Goal: Information Seeking & Learning: Learn about a topic

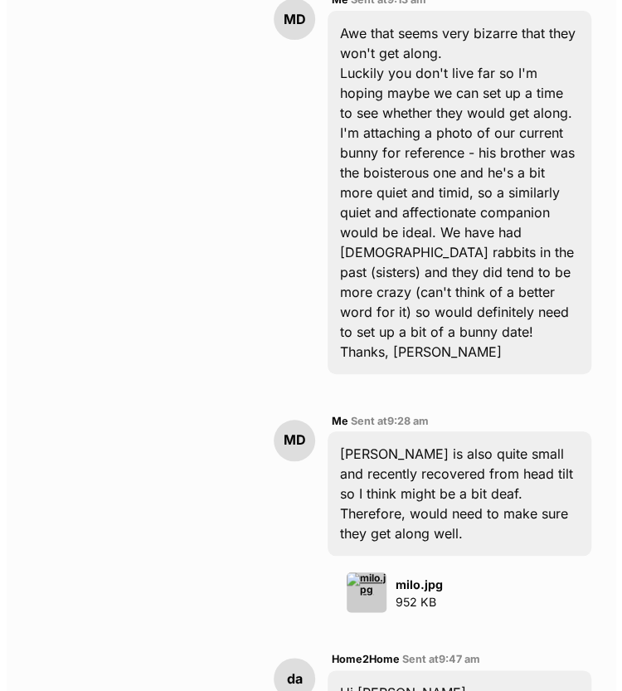
scroll to position [3740, 0]
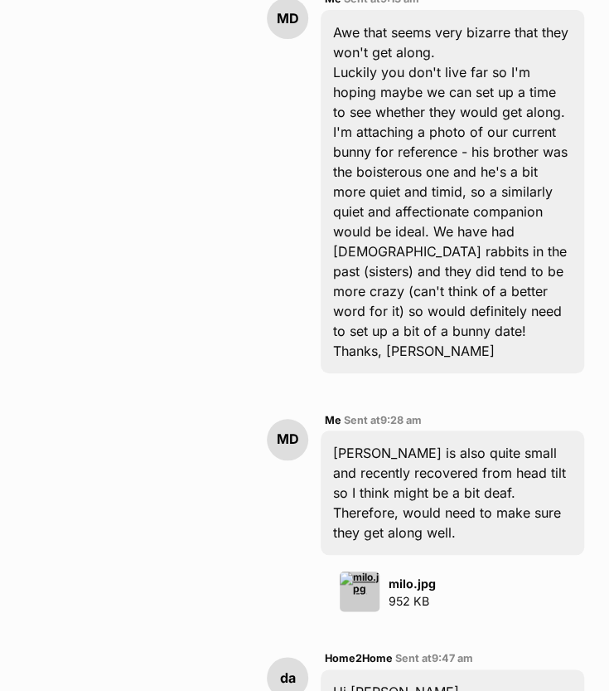
click at [360, 571] on img at bounding box center [360, 591] width 40 height 40
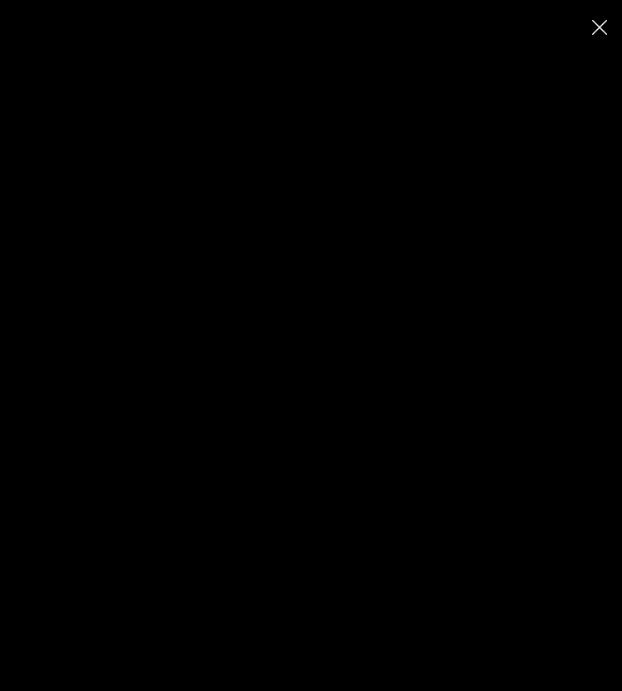
click at [593, 24] on icon "Close" at bounding box center [599, 27] width 15 height 15
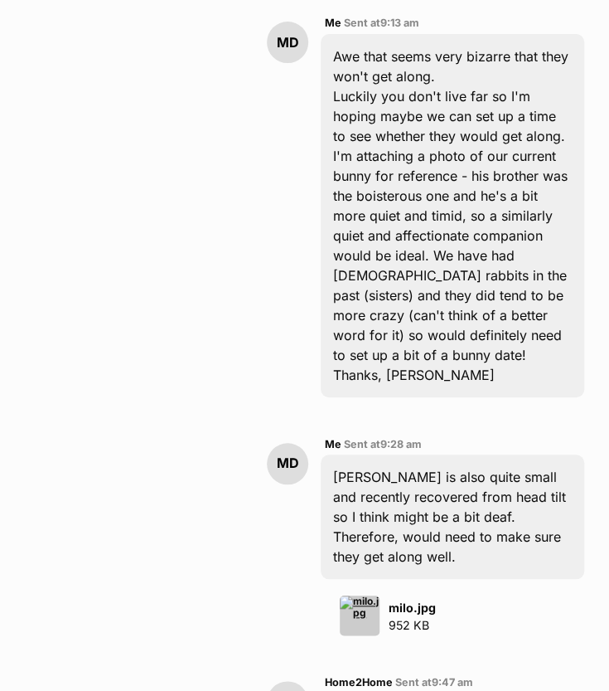
scroll to position [3792, 0]
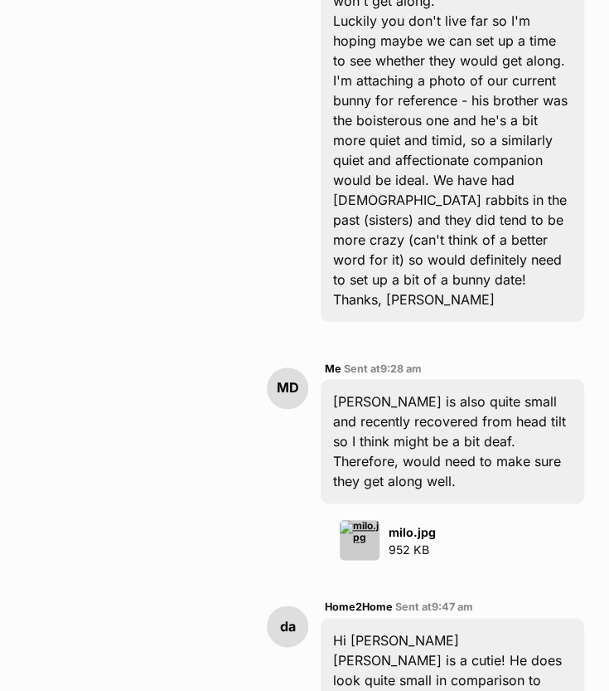
click at [359, 520] on img at bounding box center [360, 540] width 40 height 40
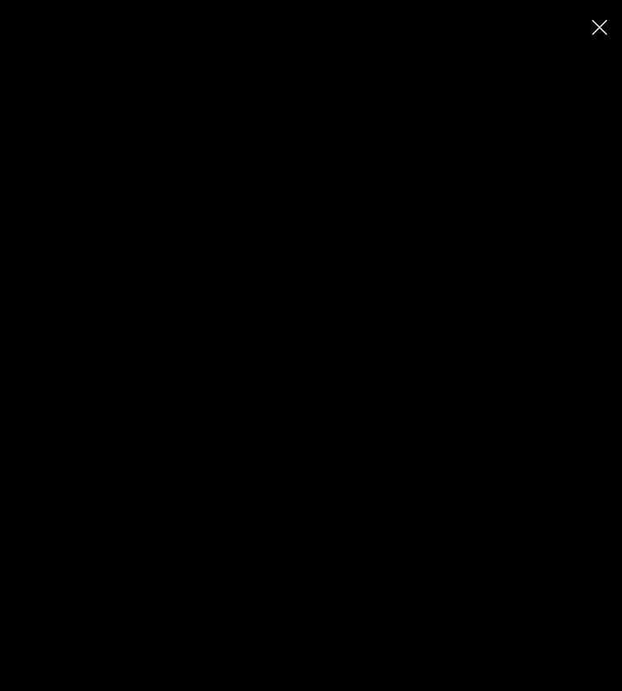
click at [605, 36] on button "Close" at bounding box center [599, 26] width 29 height 29
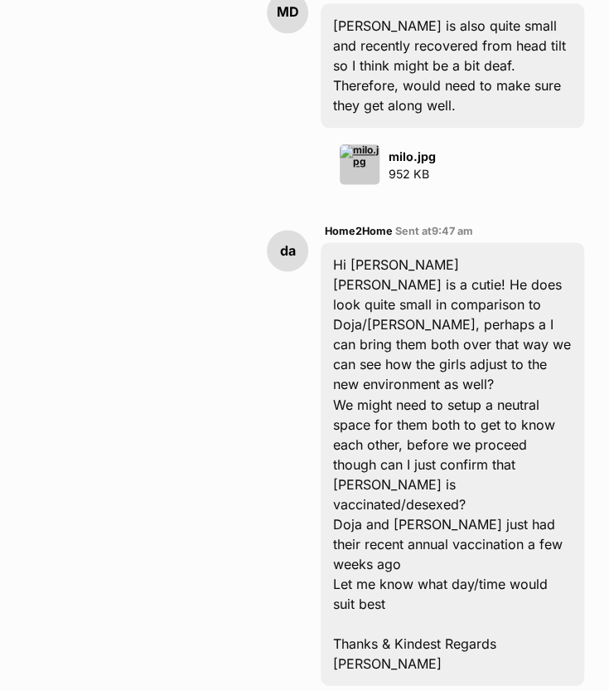
scroll to position [4162, 0]
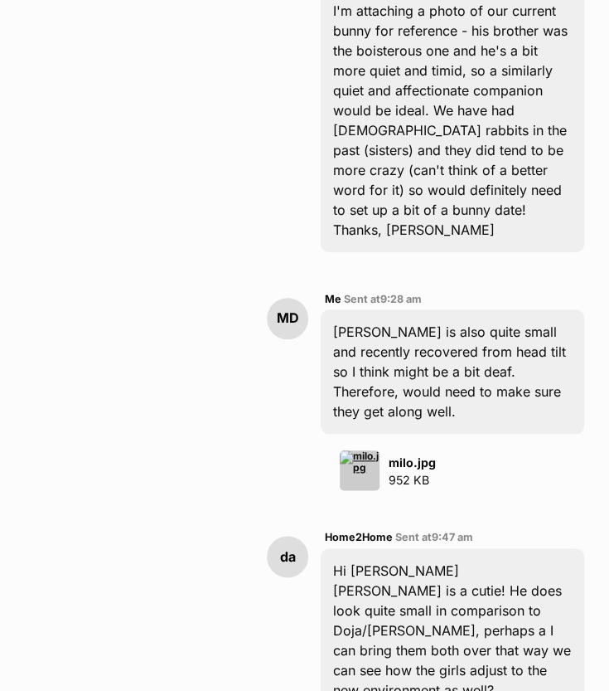
scroll to position [3880, 0]
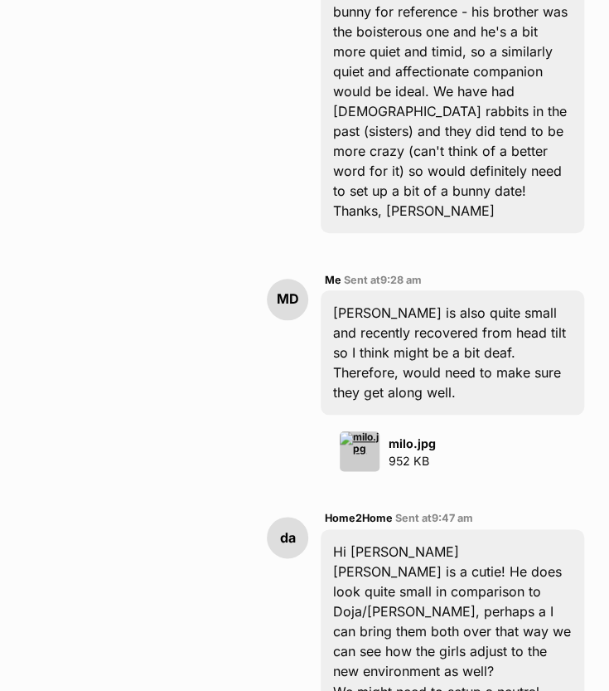
click at [363, 431] on img at bounding box center [360, 451] width 40 height 40
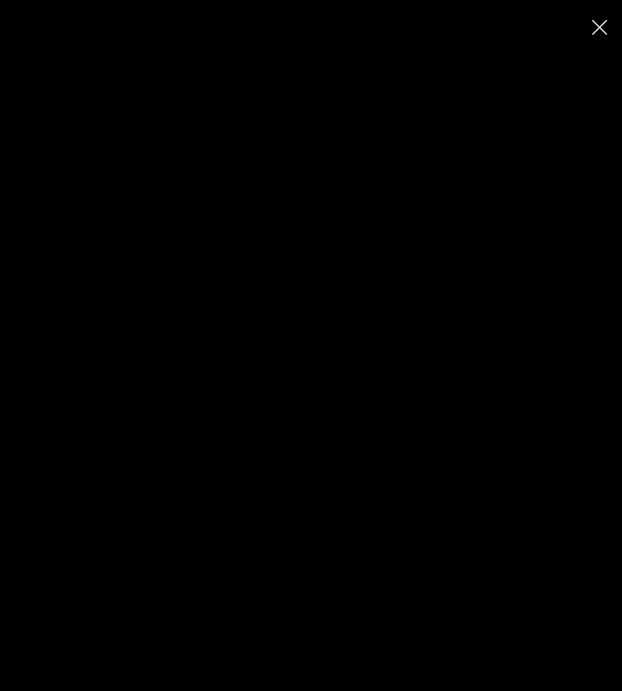
click at [604, 26] on icon "Close" at bounding box center [599, 27] width 15 height 15
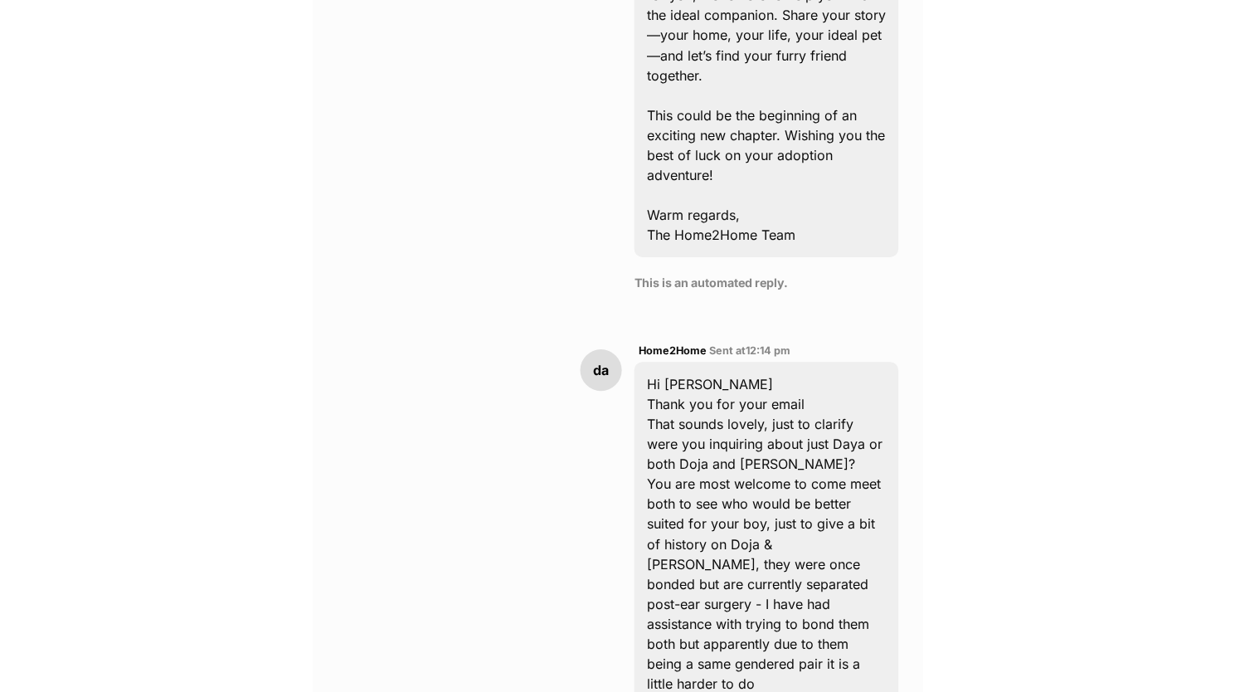
scroll to position [1191, 0]
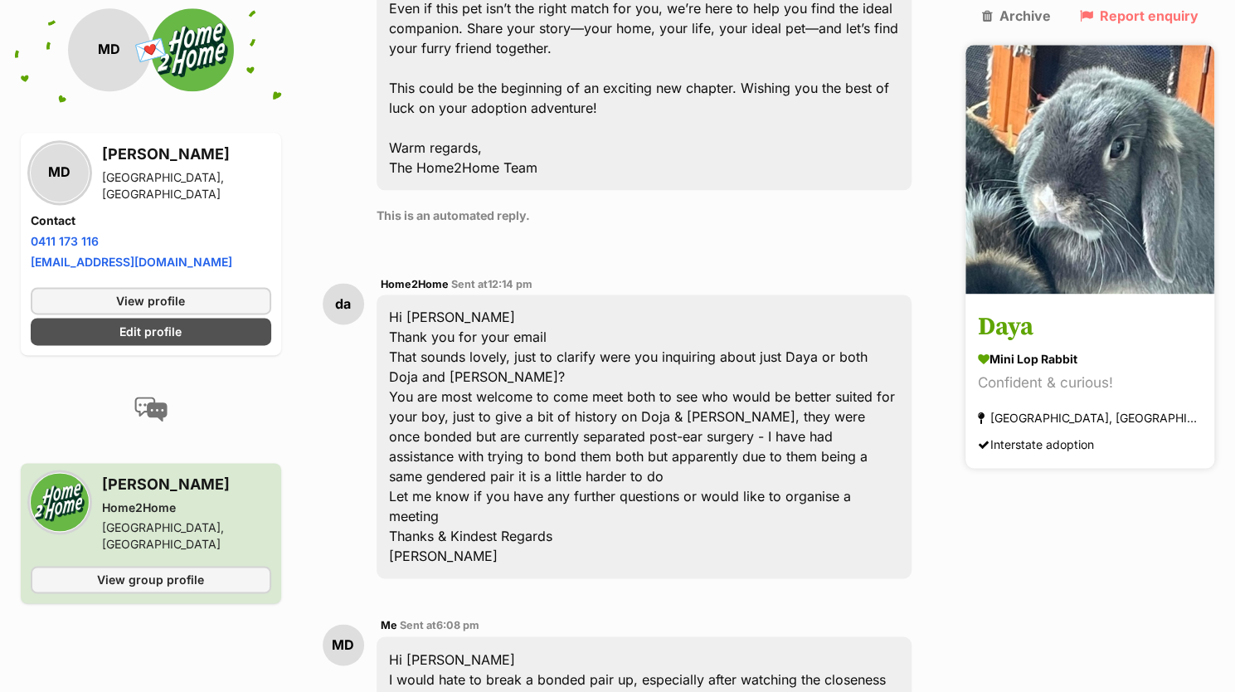
click at [609, 226] on img at bounding box center [1089, 169] width 249 height 249
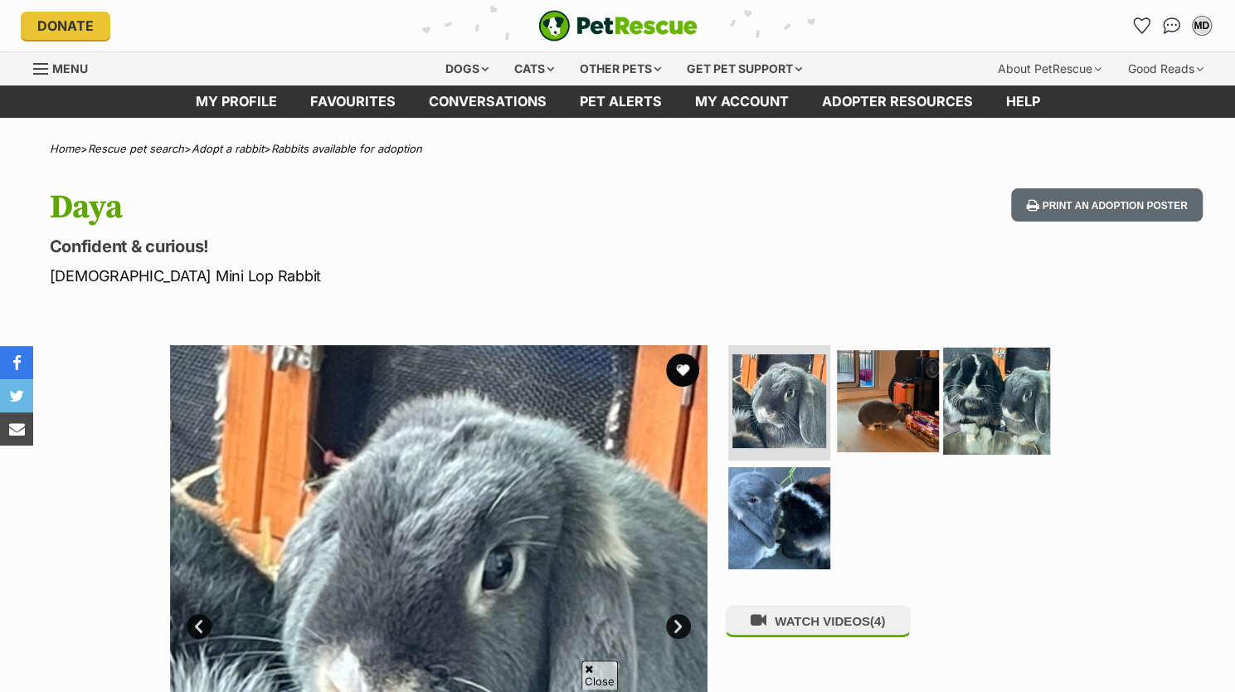
scroll to position [125, 0]
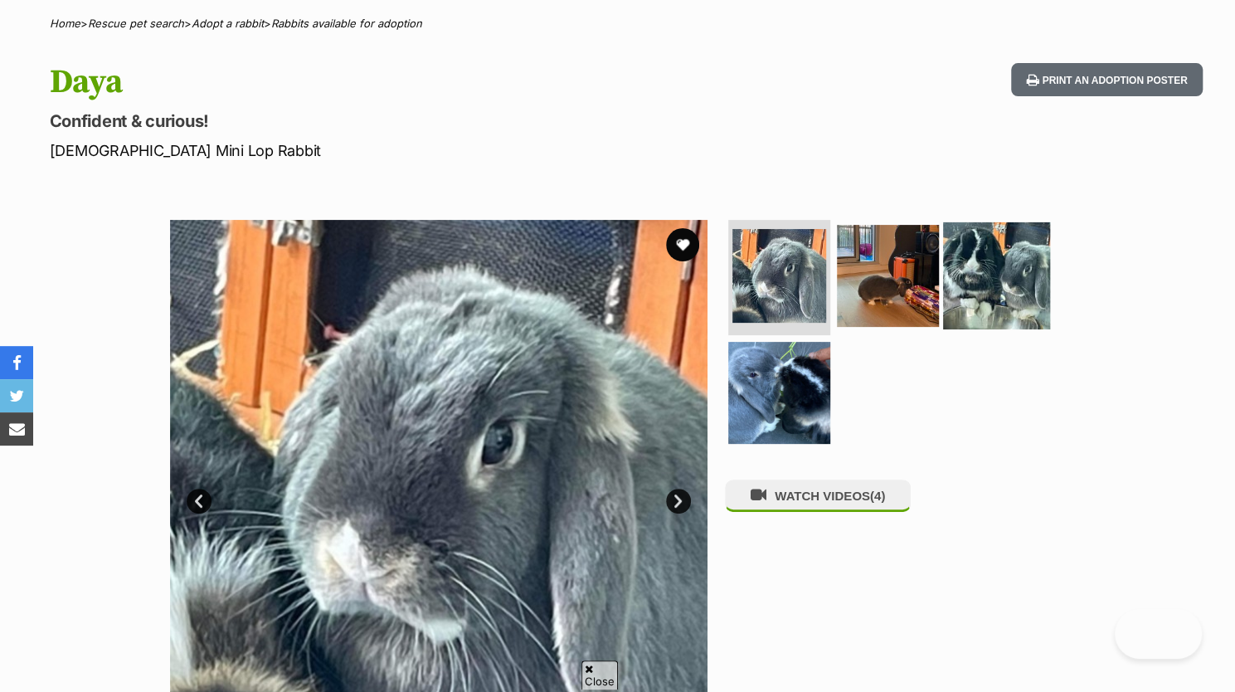
click at [965, 291] on img at bounding box center [996, 274] width 107 height 107
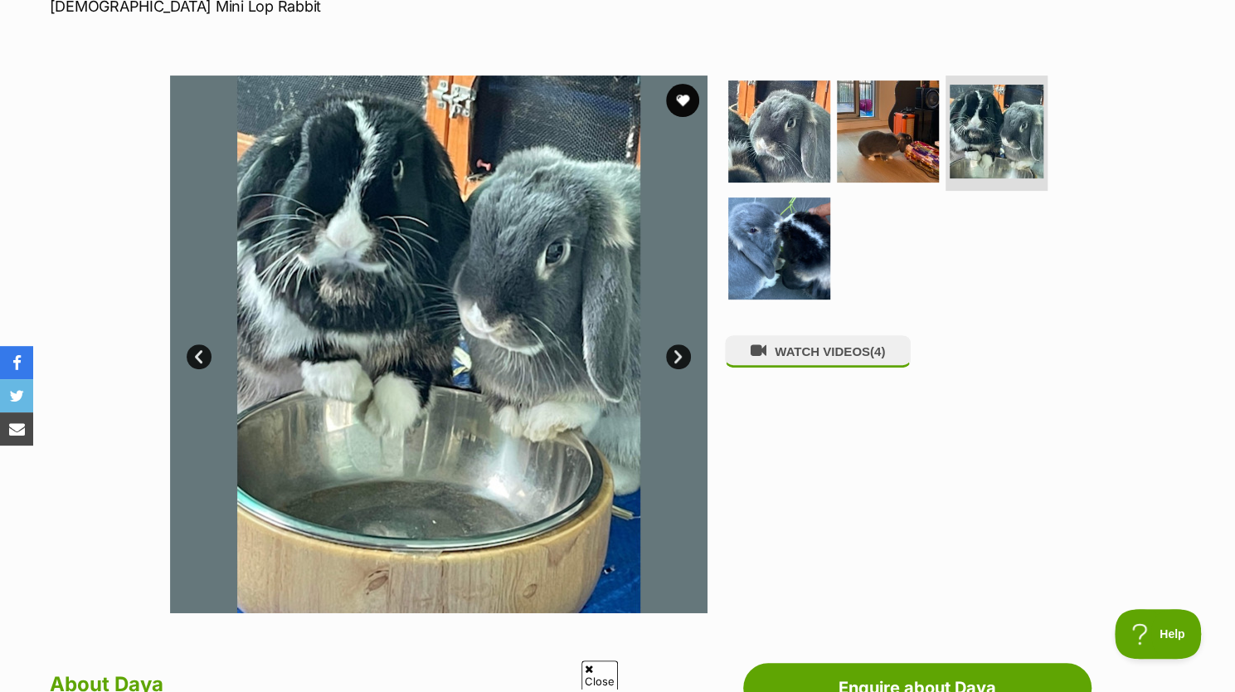
scroll to position [270, 0]
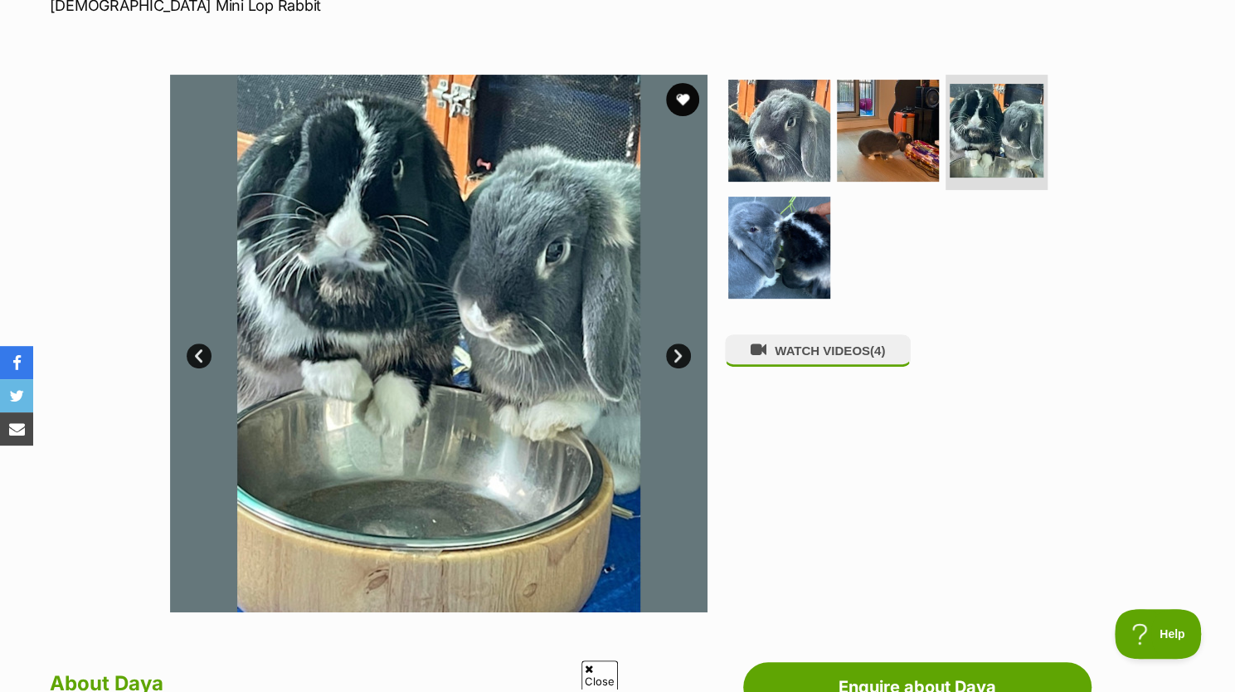
click at [672, 357] on link "Next" at bounding box center [678, 355] width 25 height 25
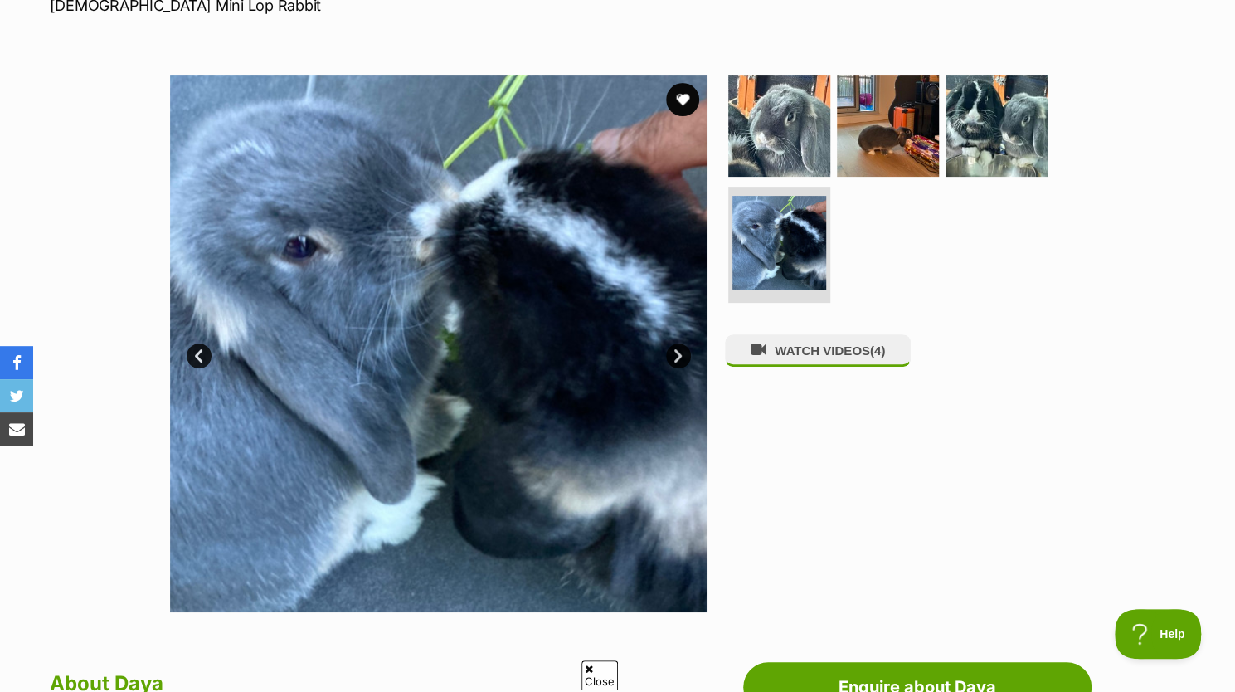
click at [672, 357] on link "Next" at bounding box center [678, 355] width 25 height 25
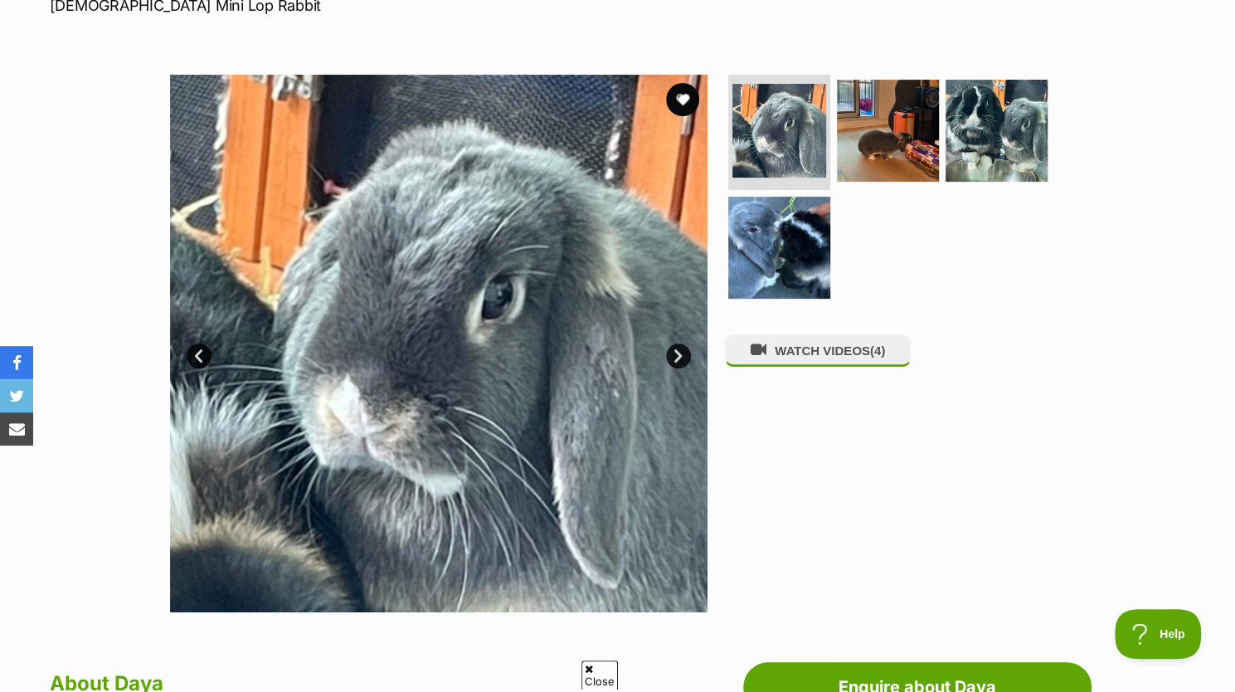
click at [672, 357] on link "Next" at bounding box center [678, 355] width 25 height 25
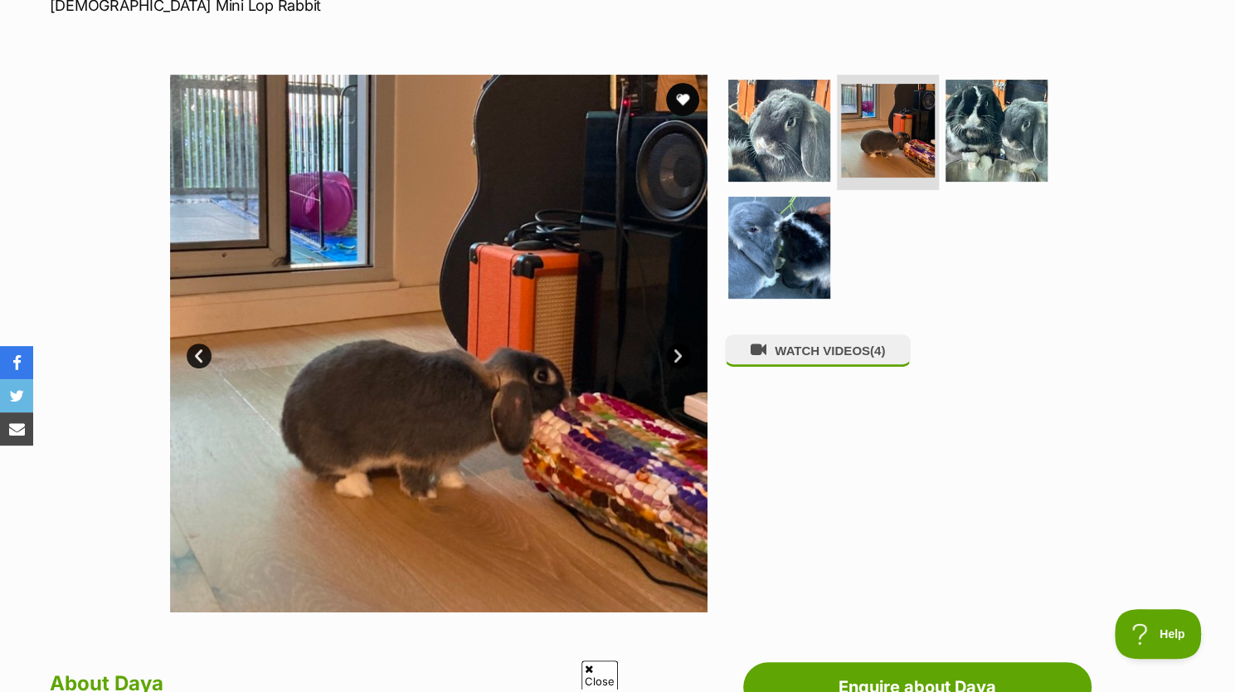
click at [672, 357] on link "Next" at bounding box center [678, 355] width 25 height 25
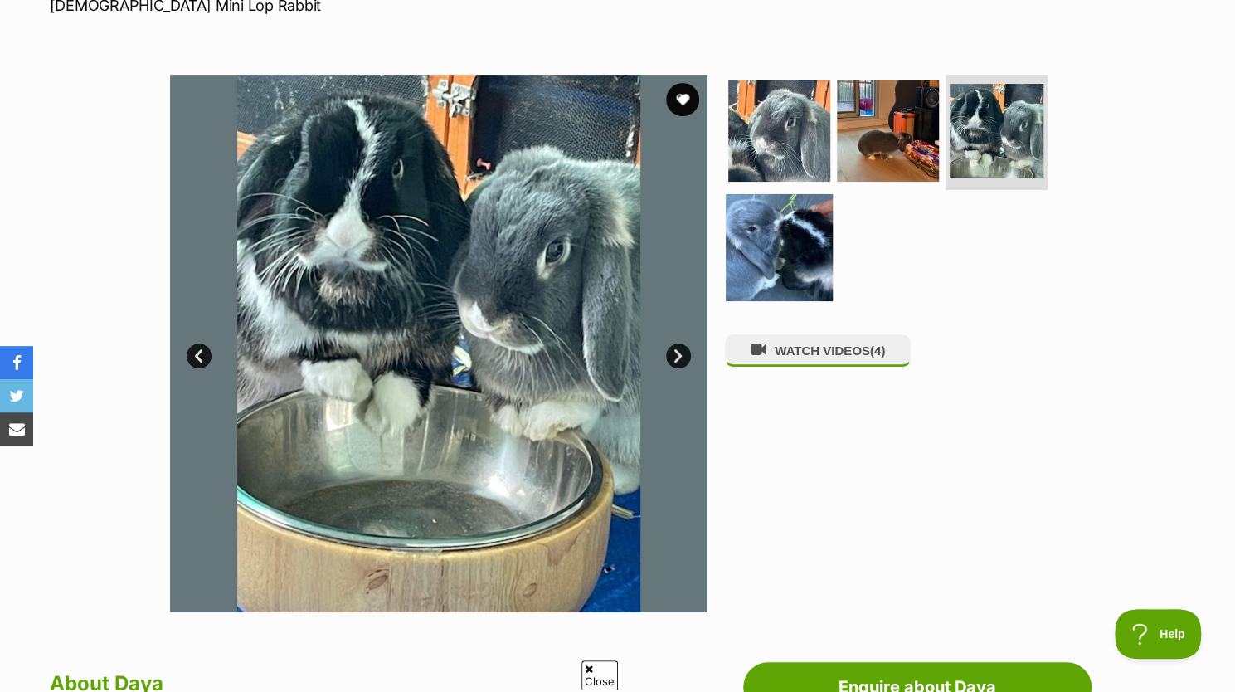
click at [781, 278] on img at bounding box center [778, 247] width 107 height 107
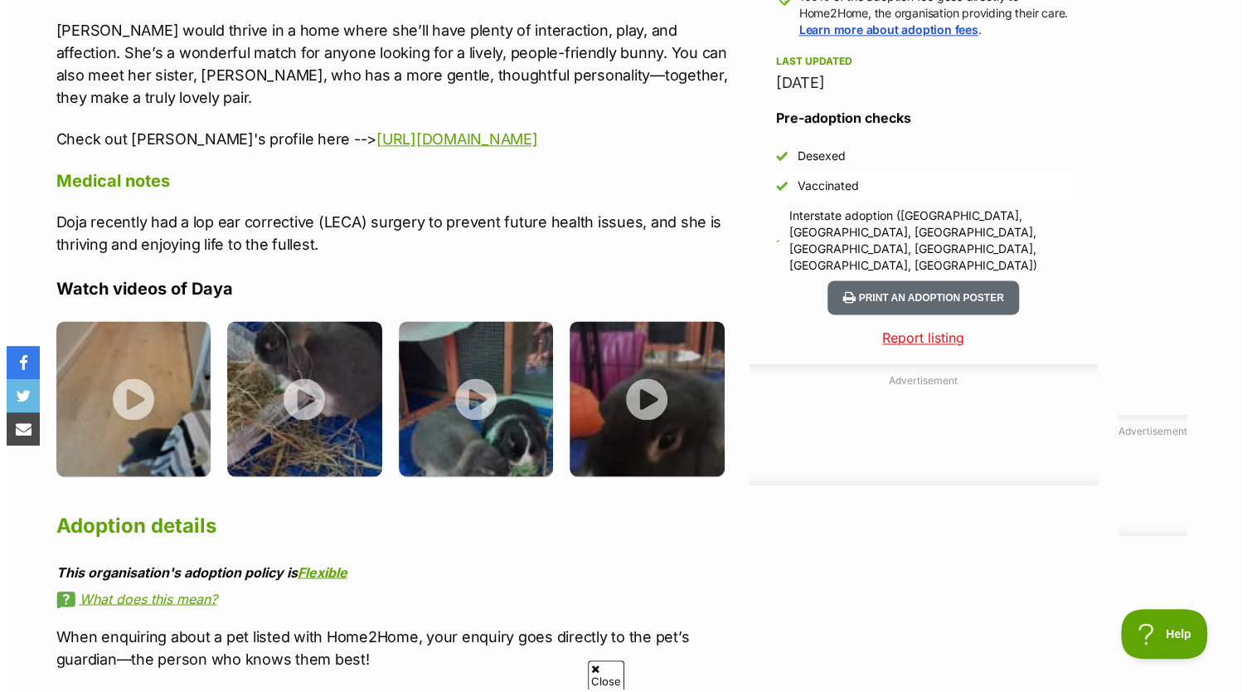
scroll to position [1278, 0]
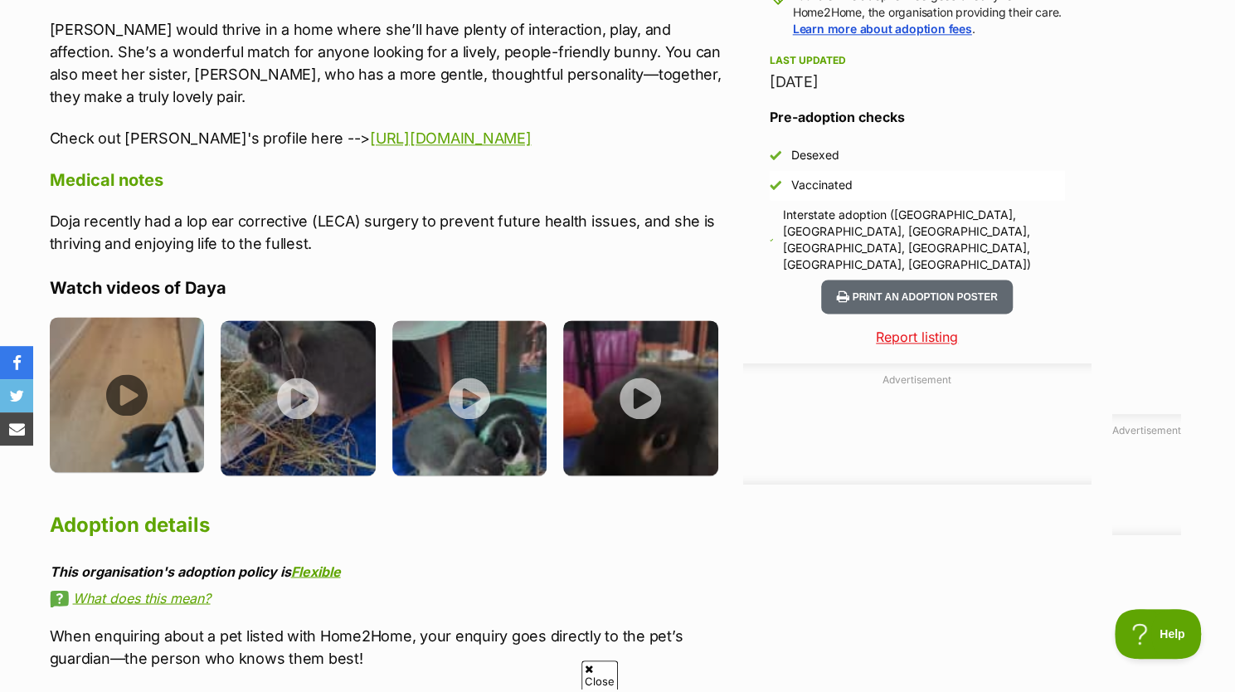
click at [180, 362] on img at bounding box center [127, 394] width 155 height 155
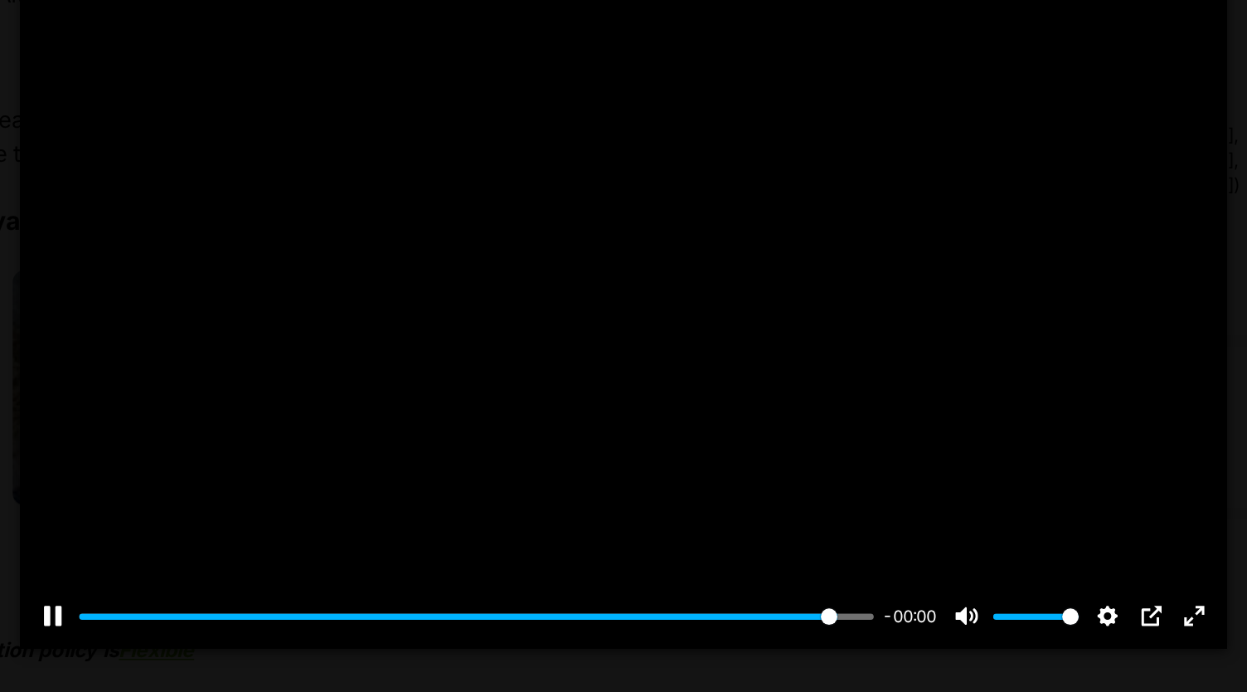
type input "100"
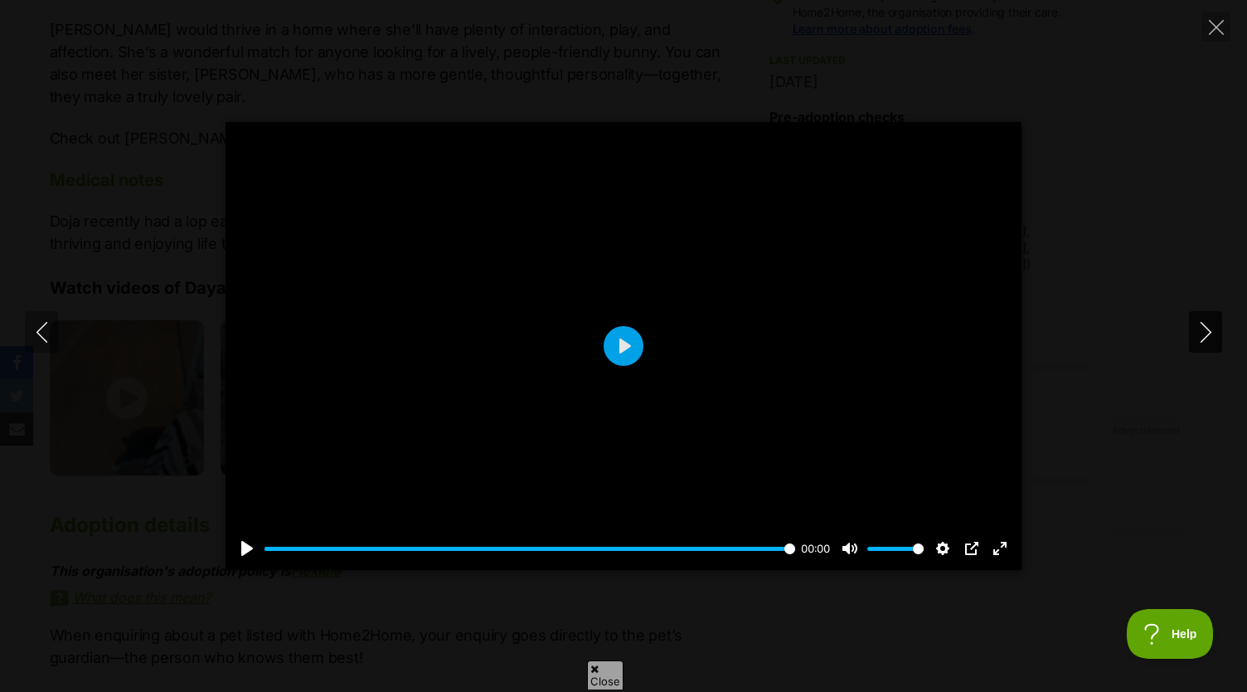
click at [1207, 337] on icon "Next" at bounding box center [1206, 332] width 21 height 21
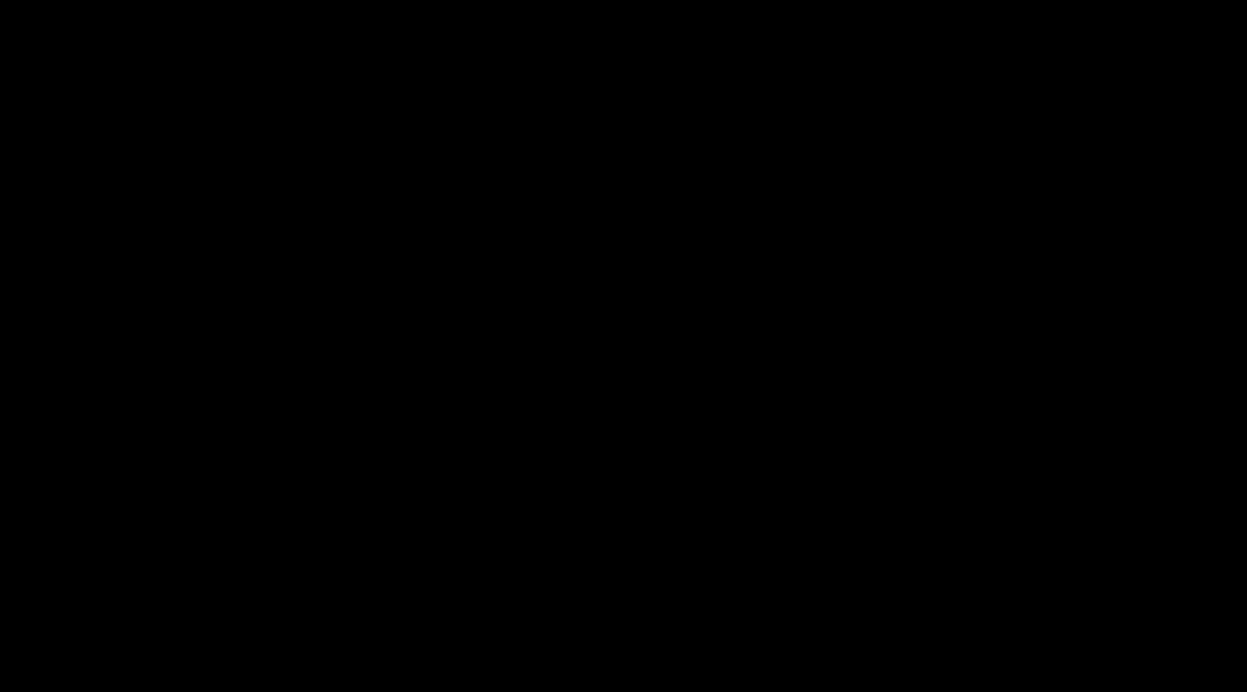
type input "100"
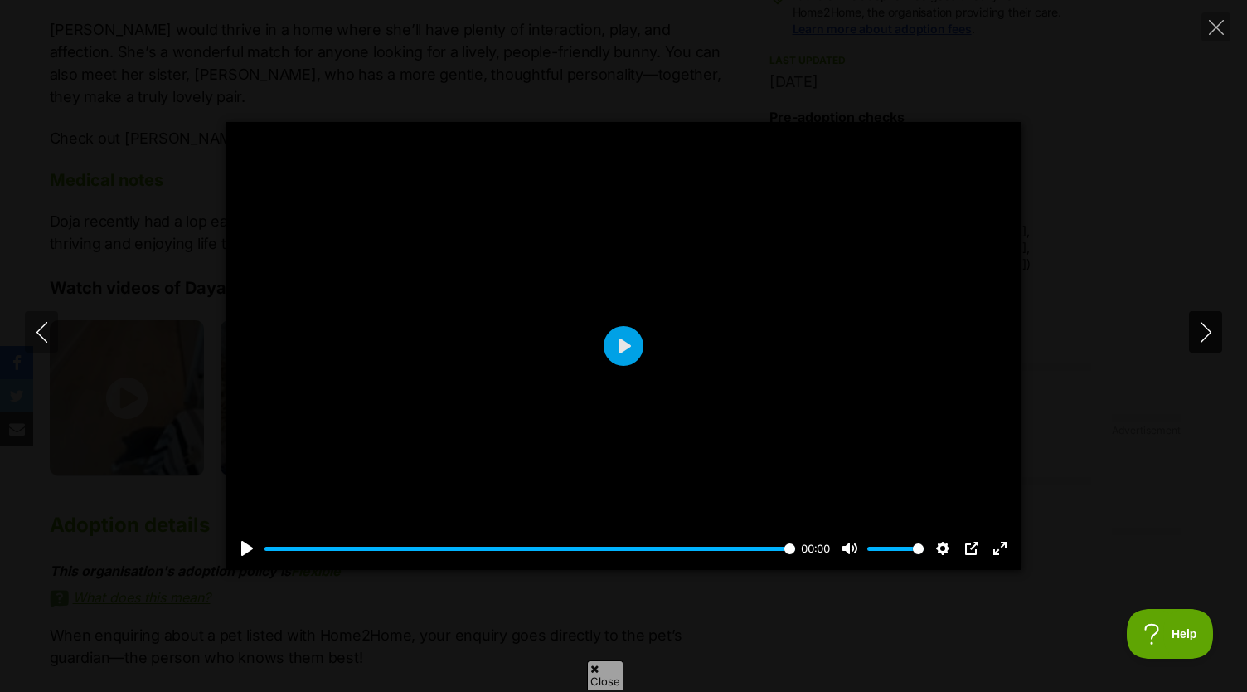
click at [1196, 338] on icon "Next" at bounding box center [1206, 332] width 21 height 21
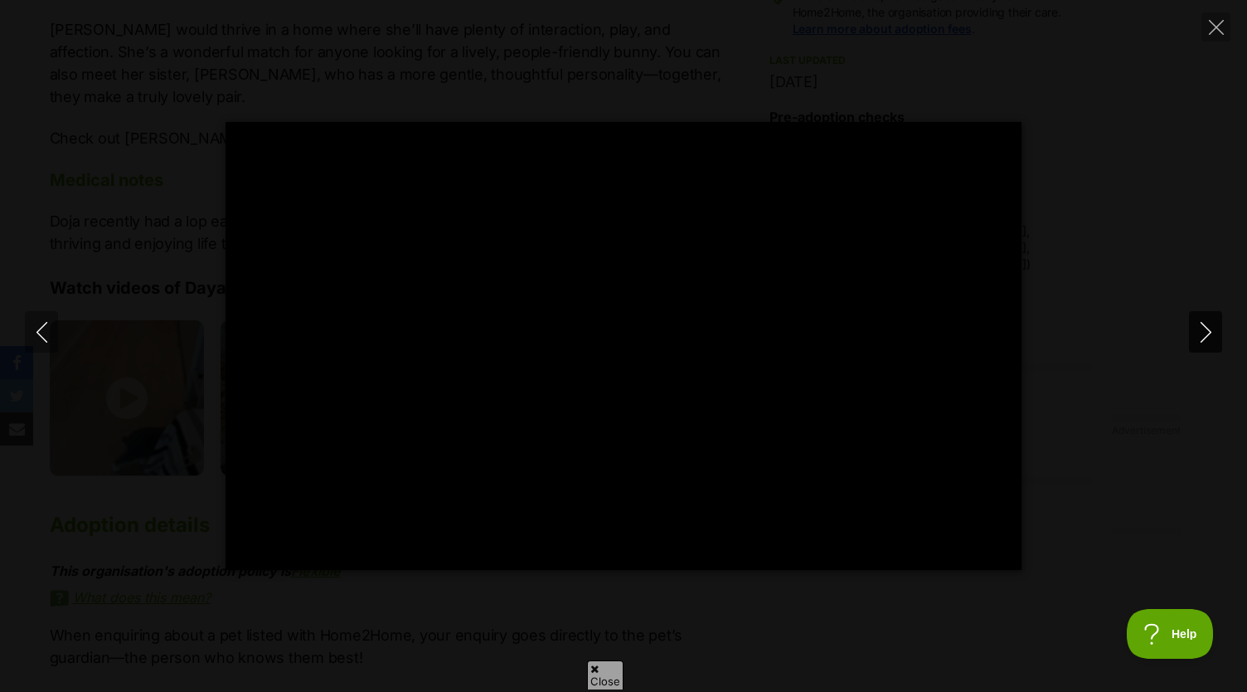
click at [1214, 323] on icon "Next" at bounding box center [1206, 332] width 21 height 21
type input "66.27"
click at [1214, 323] on icon "Next" at bounding box center [1206, 332] width 21 height 21
type input "25.52"
click at [1212, 35] on button "Close" at bounding box center [1215, 26] width 29 height 29
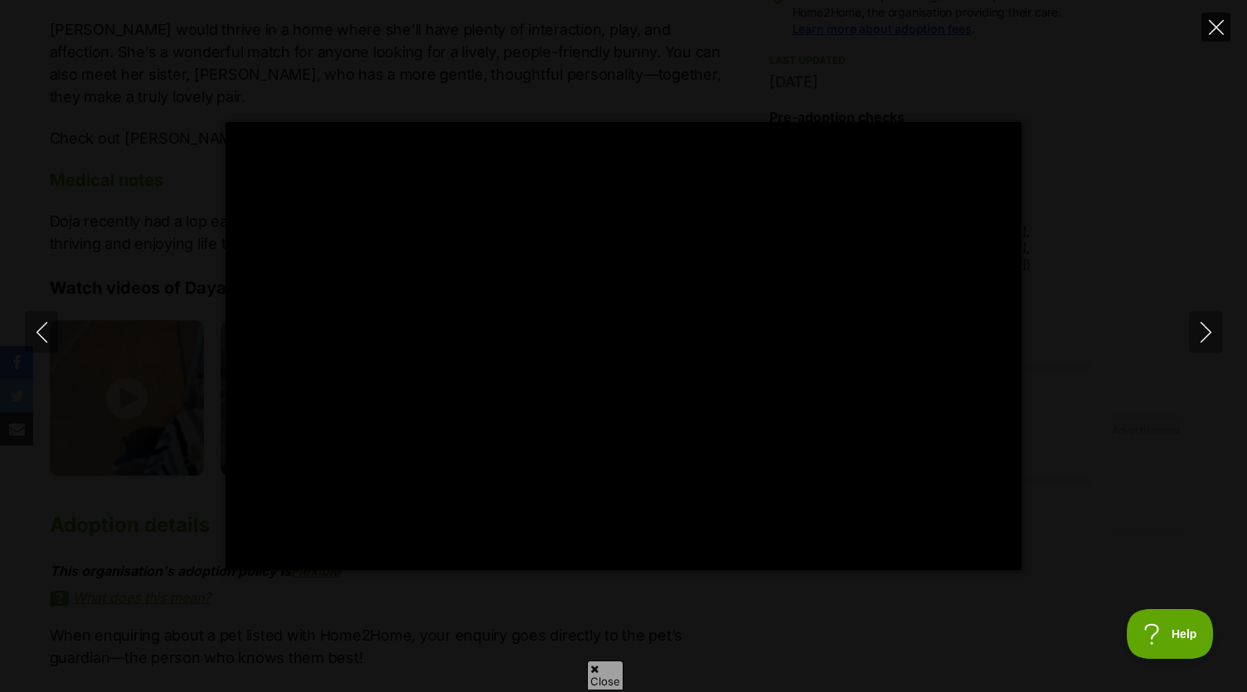
type input "26.15"
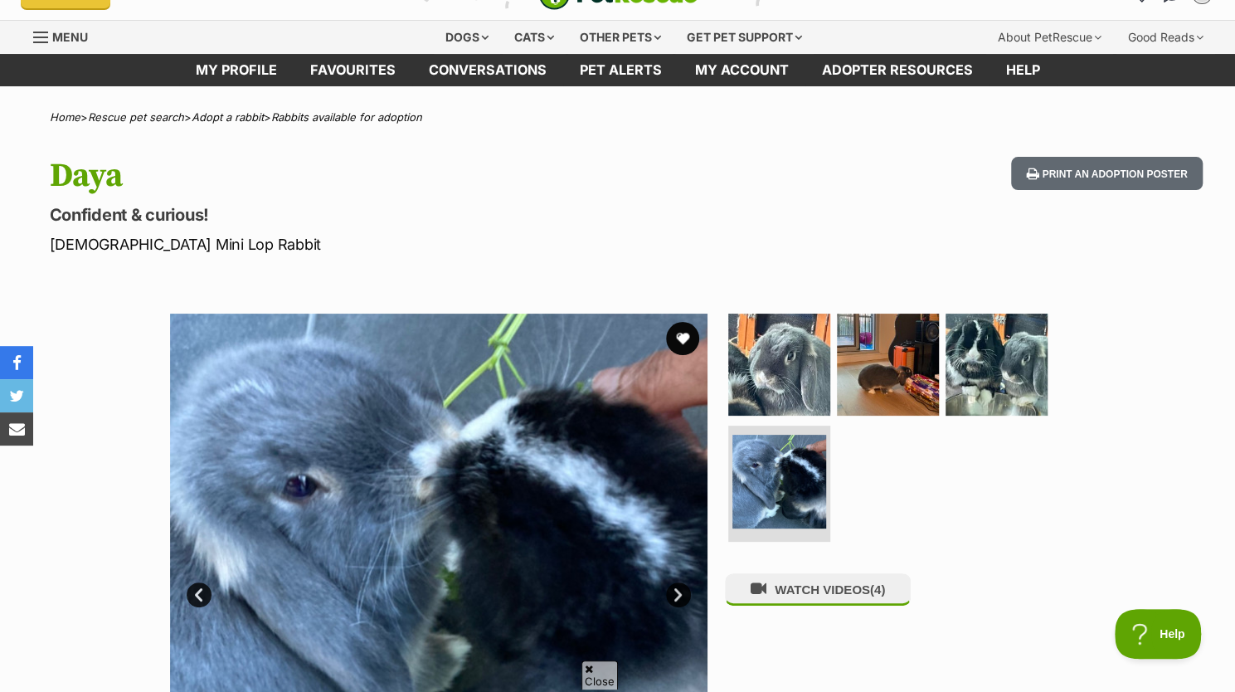
scroll to position [0, 0]
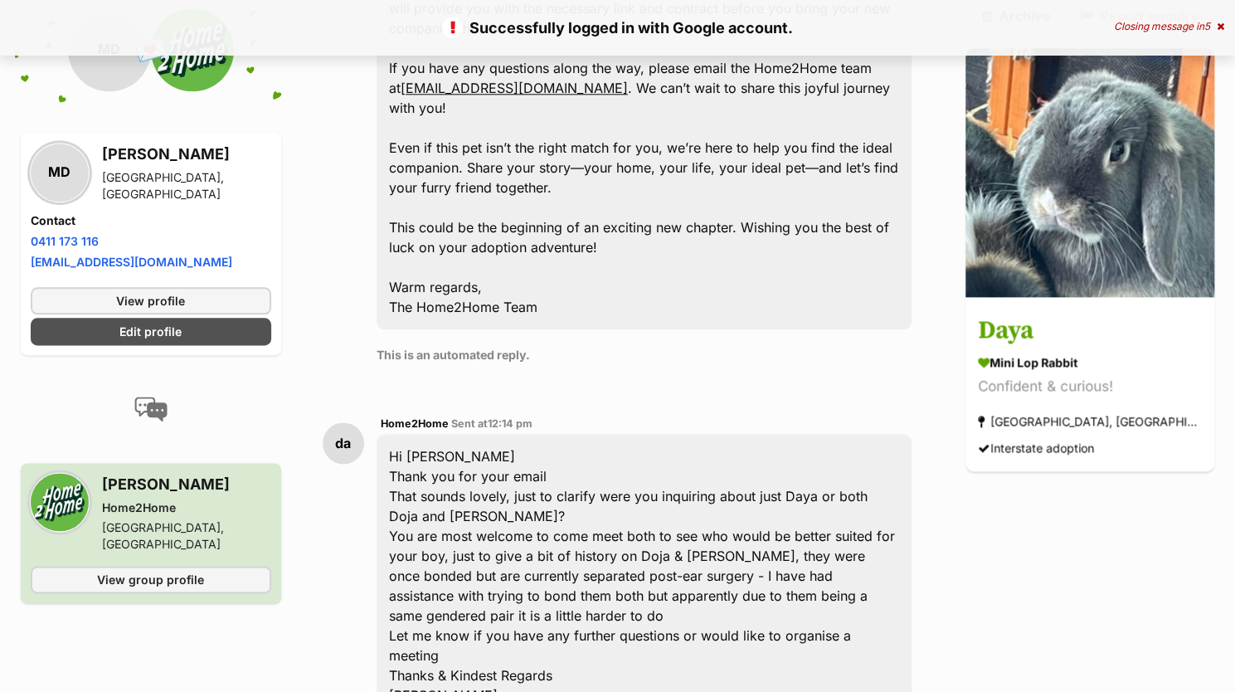
scroll to position [1191, 0]
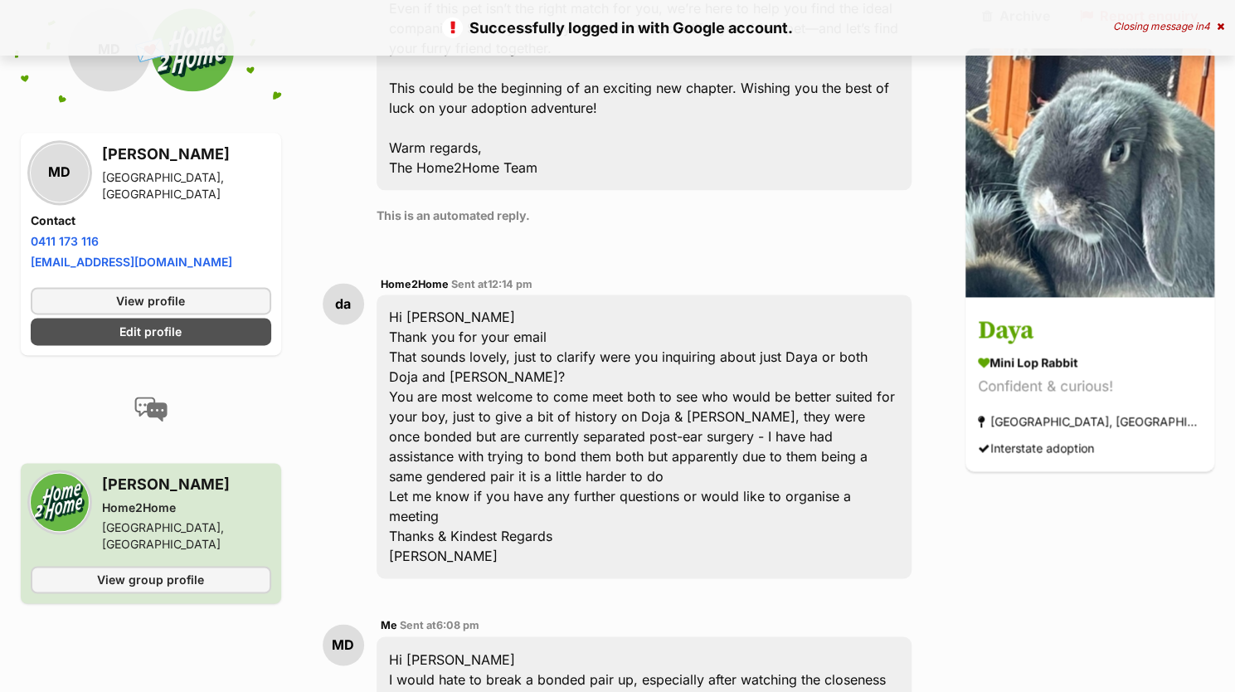
click at [66, 508] on img at bounding box center [60, 502] width 58 height 58
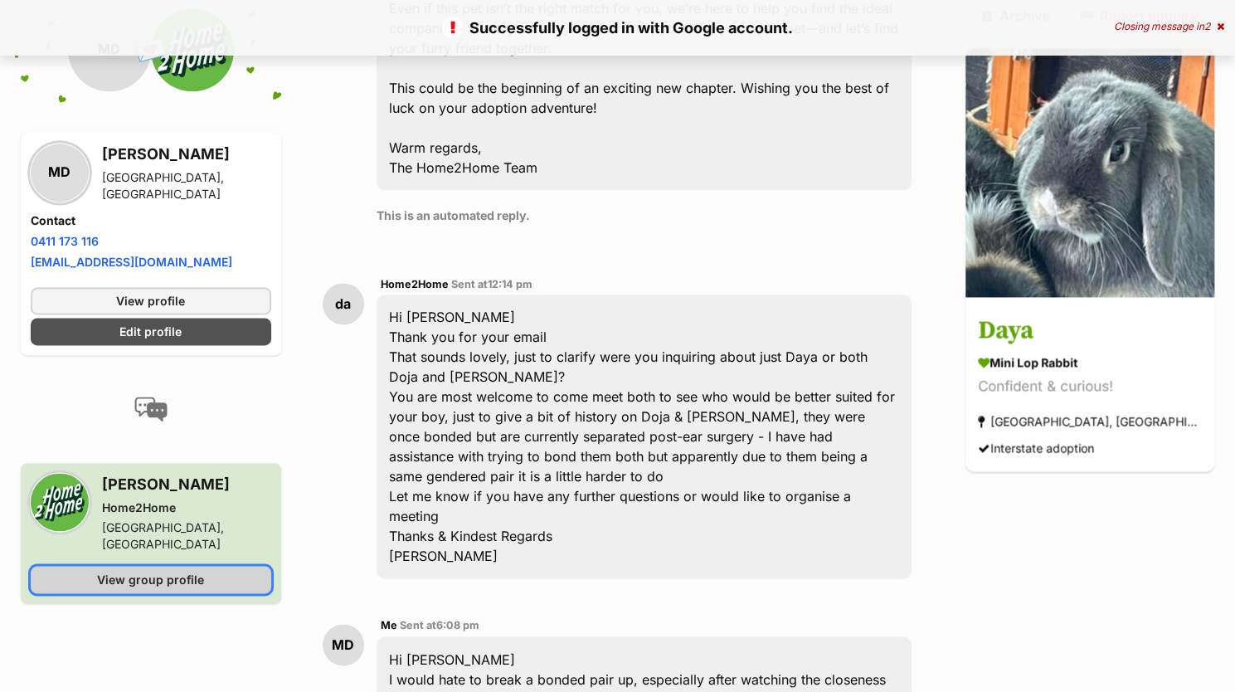
click at [138, 570] on span "View group profile" at bounding box center [150, 578] width 107 height 17
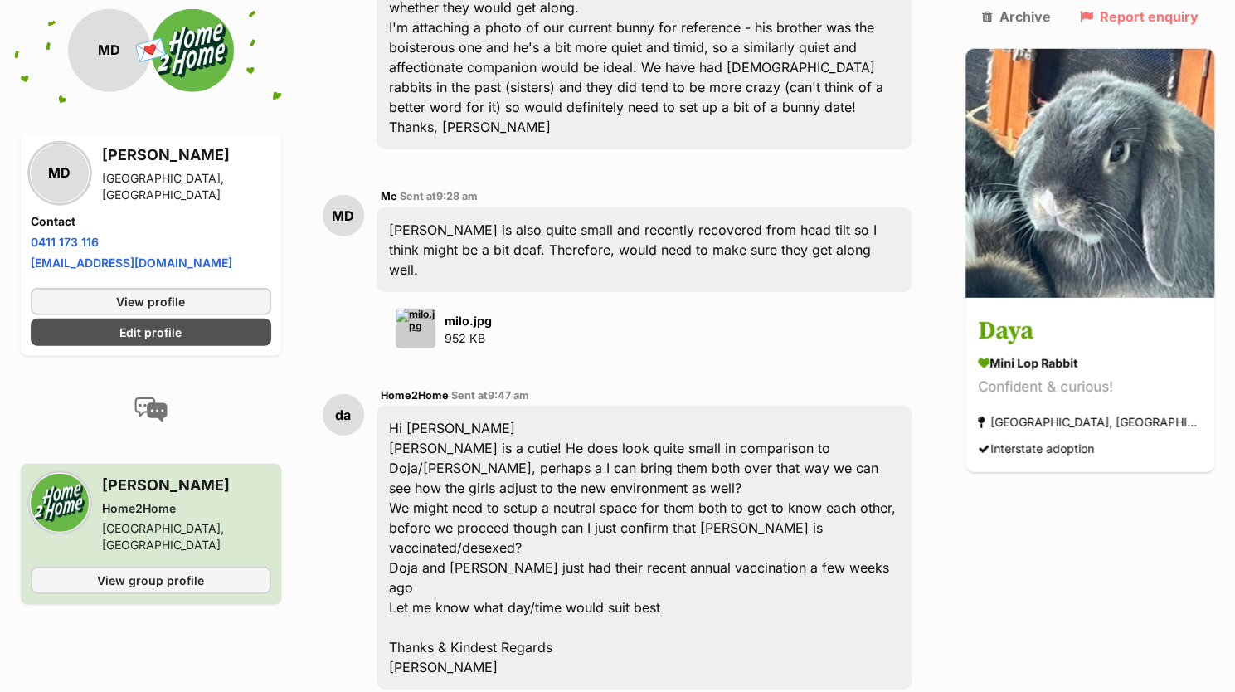
scroll to position [2599, 0]
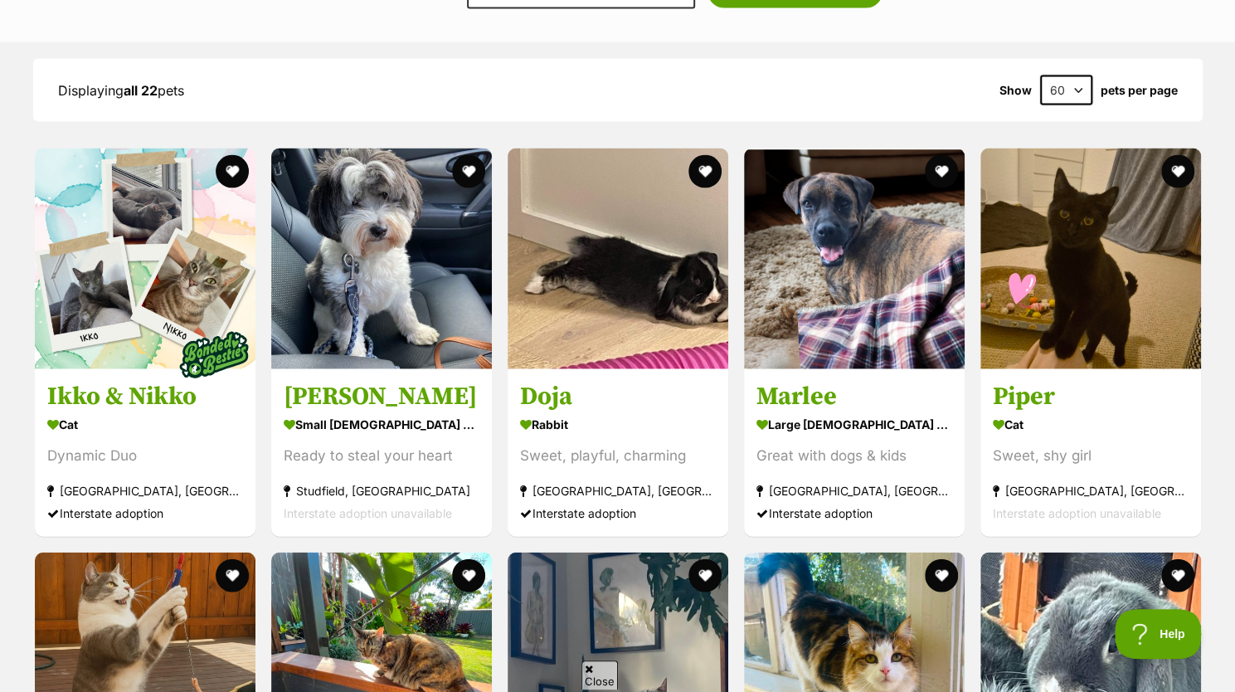
scroll to position [2039, 0]
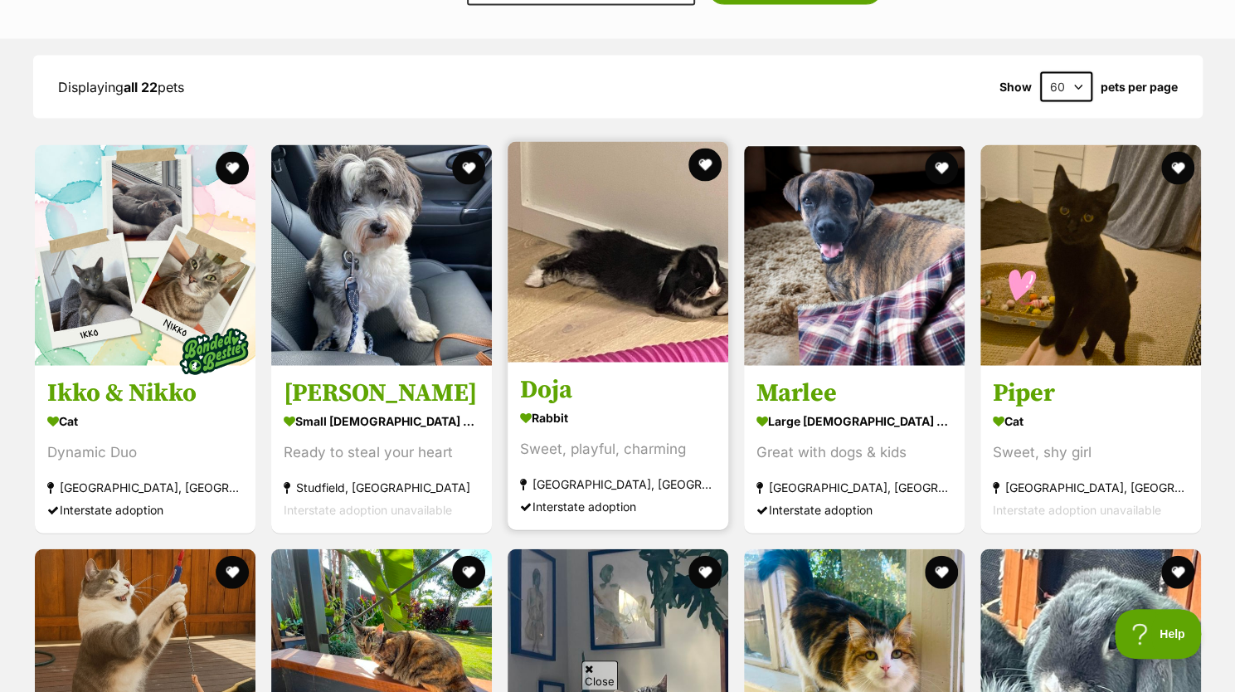
click at [565, 405] on div "Rabbit" at bounding box center [618, 417] width 196 height 24
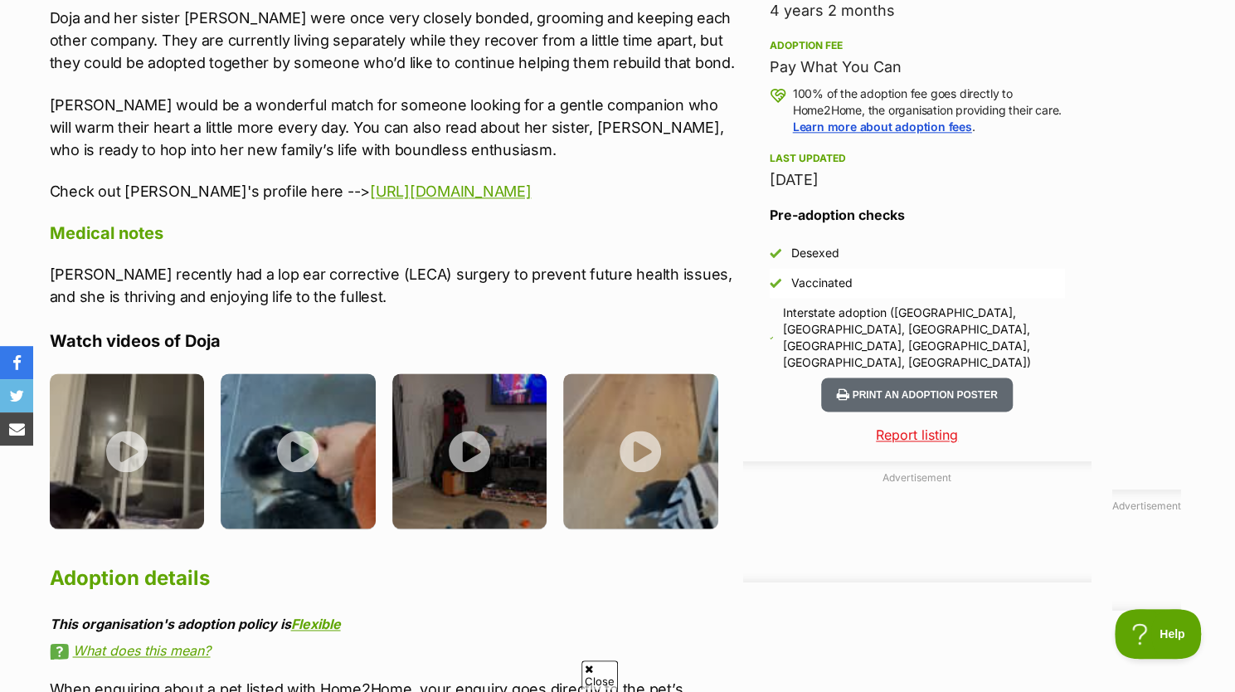
scroll to position [1187, 0]
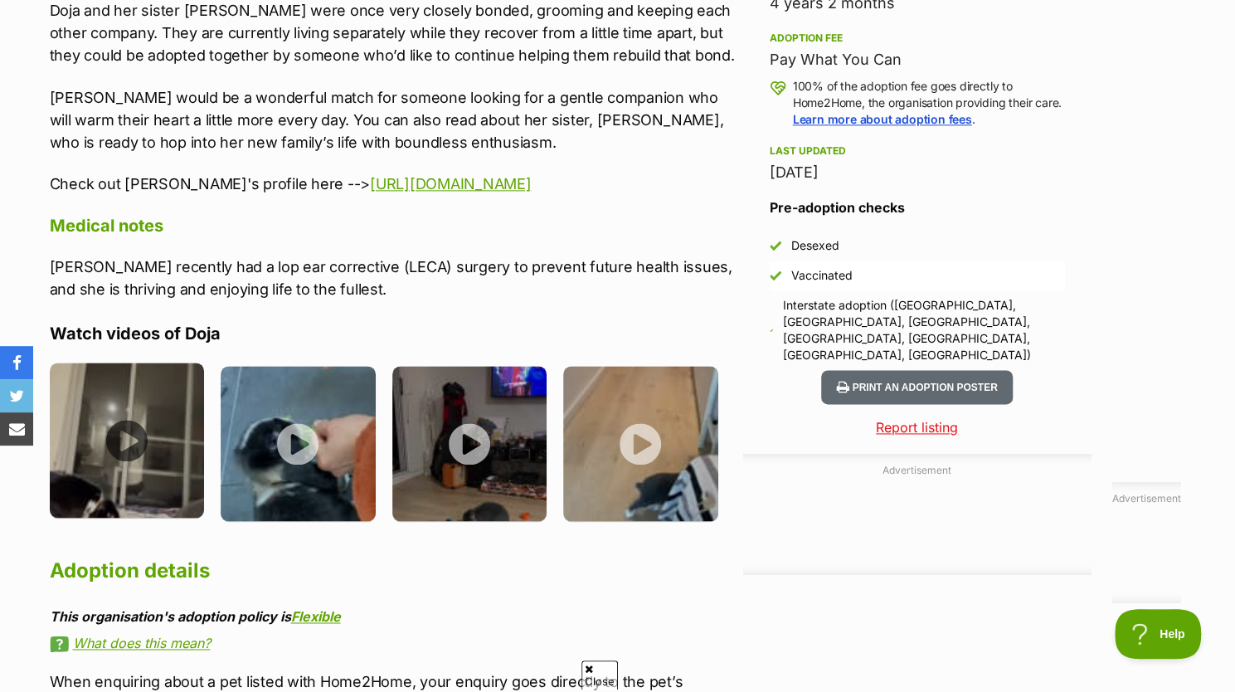
click at [180, 427] on img at bounding box center [127, 439] width 155 height 155
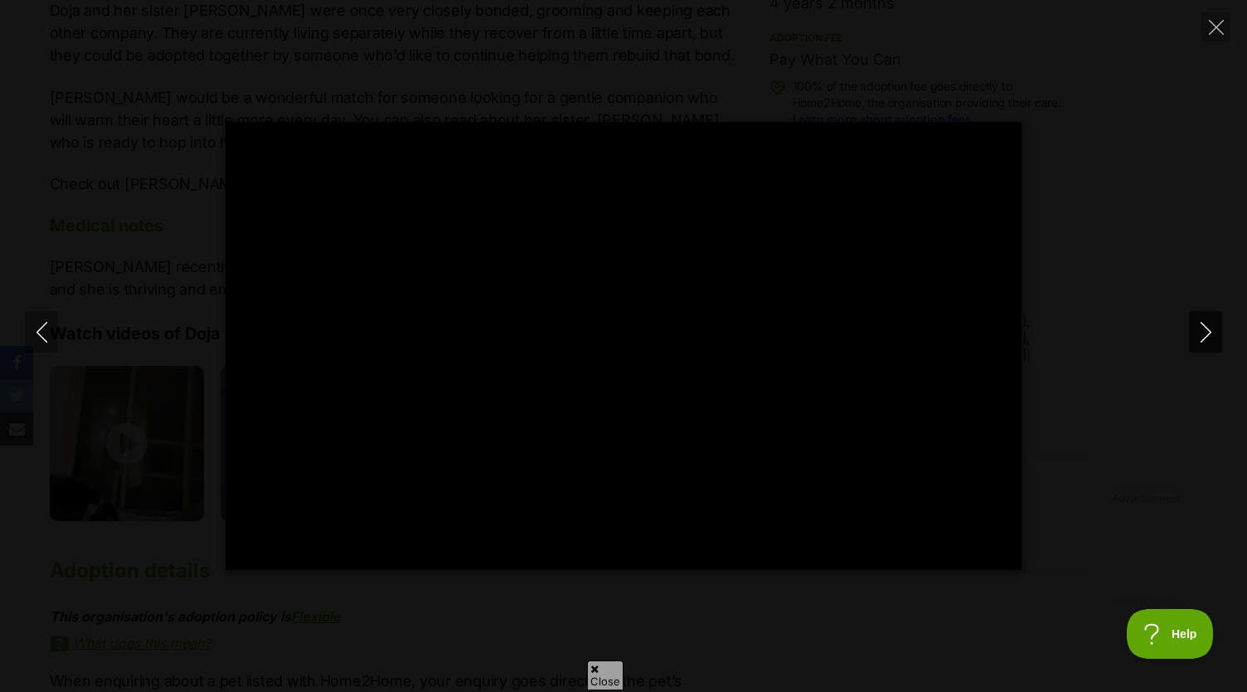
click at [1210, 333] on icon "Next" at bounding box center [1206, 332] width 21 height 21
type input "94.21"
click at [1210, 333] on icon "Next" at bounding box center [1206, 332] width 21 height 21
type input "12.24"
type input "100"
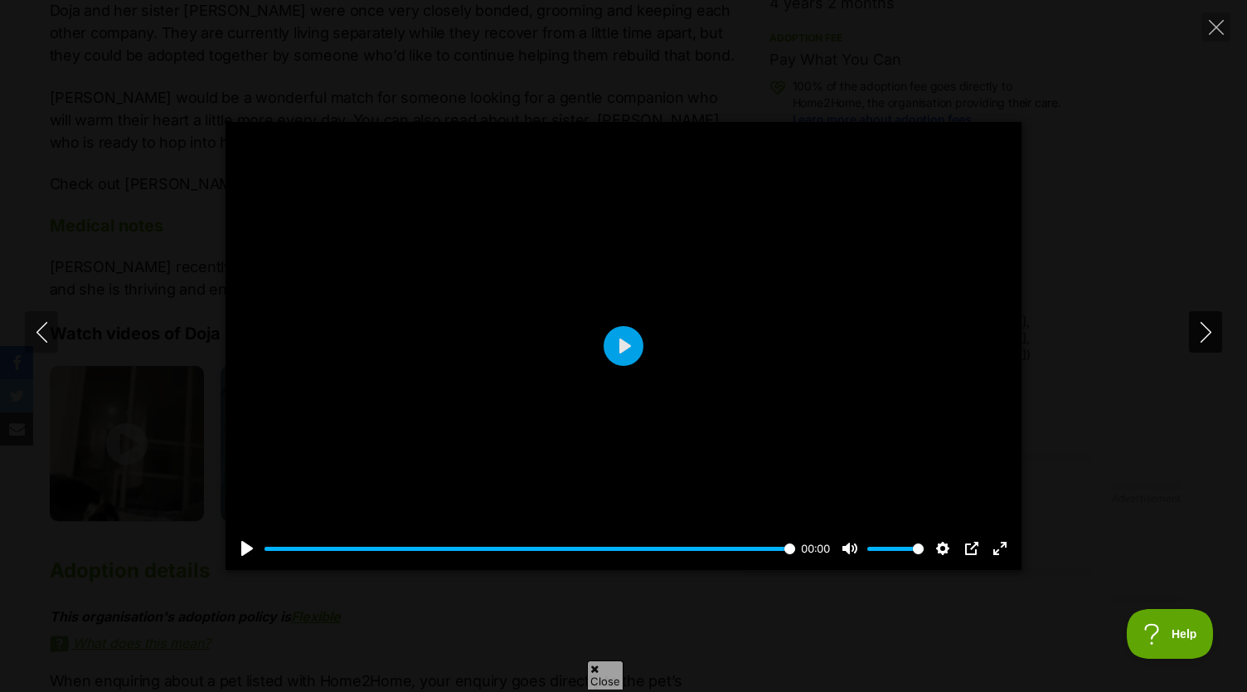
click at [1210, 333] on icon "Next" at bounding box center [1206, 332] width 21 height 21
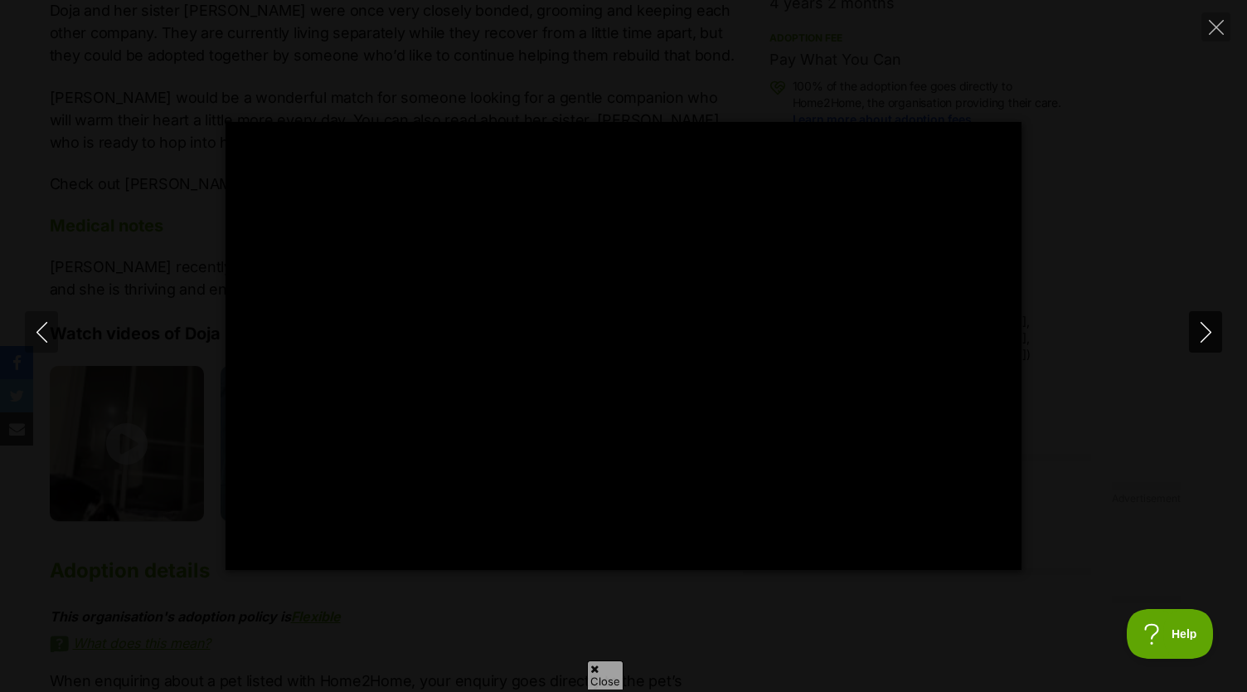
click at [1210, 333] on icon "Next" at bounding box center [1206, 332] width 21 height 21
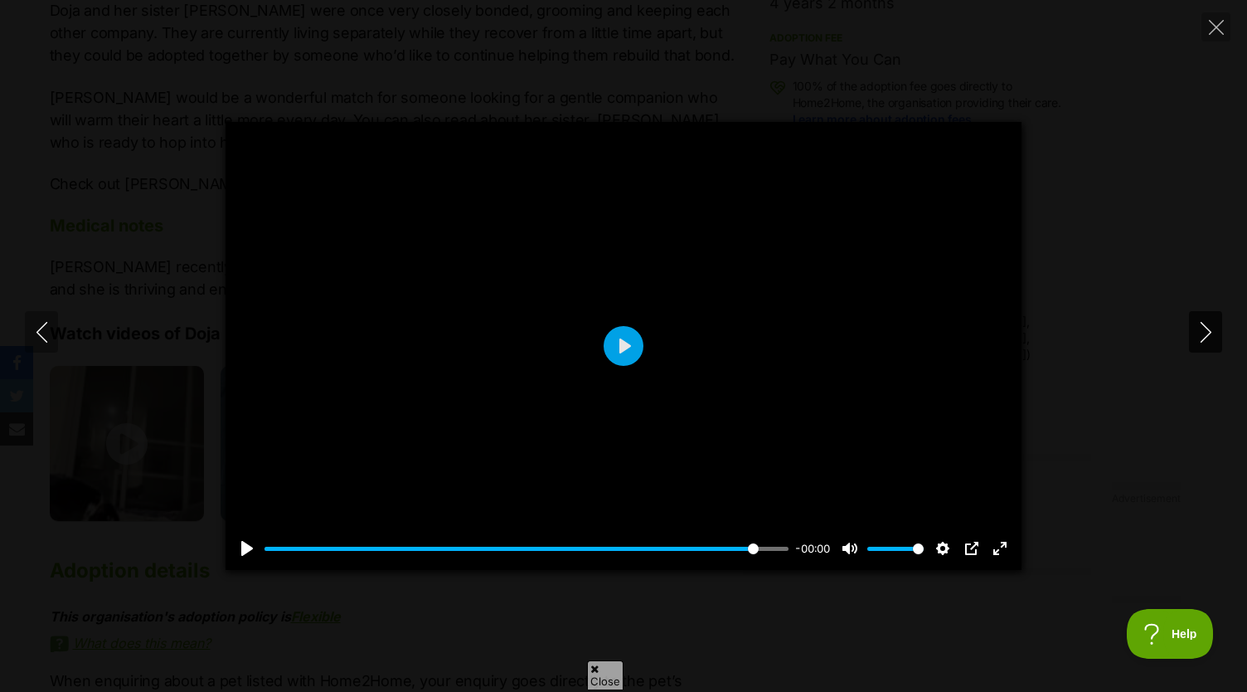
type input "27.14"
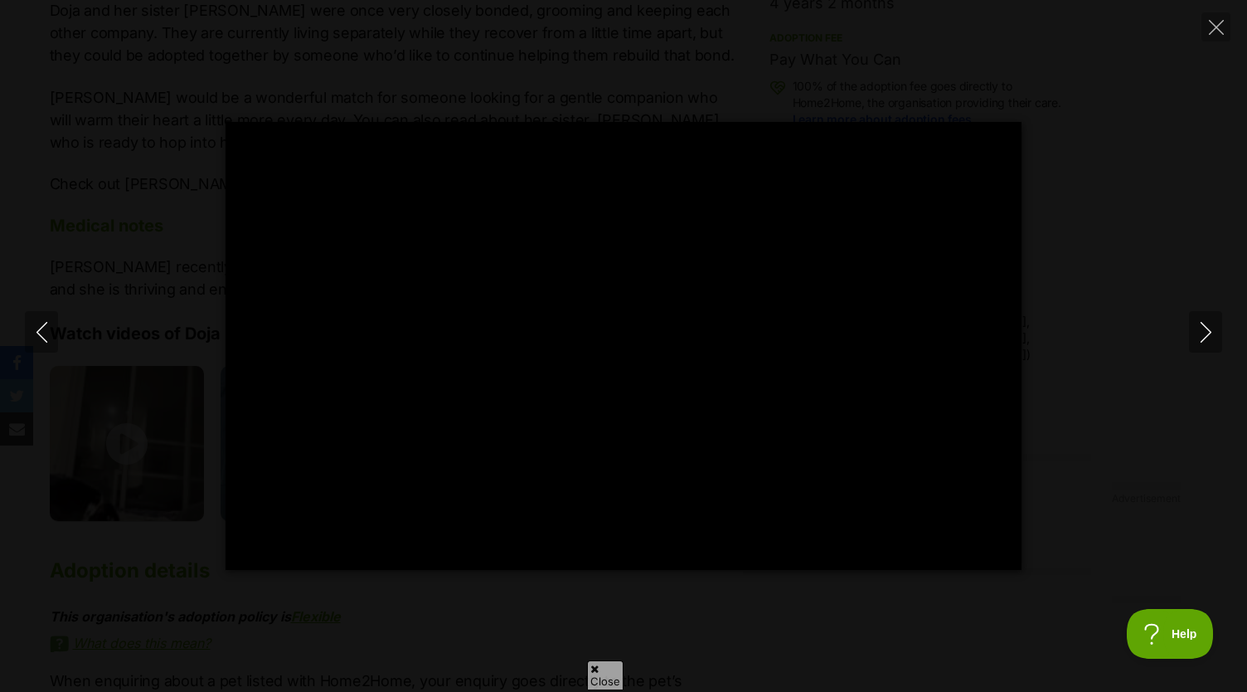
type input "100"
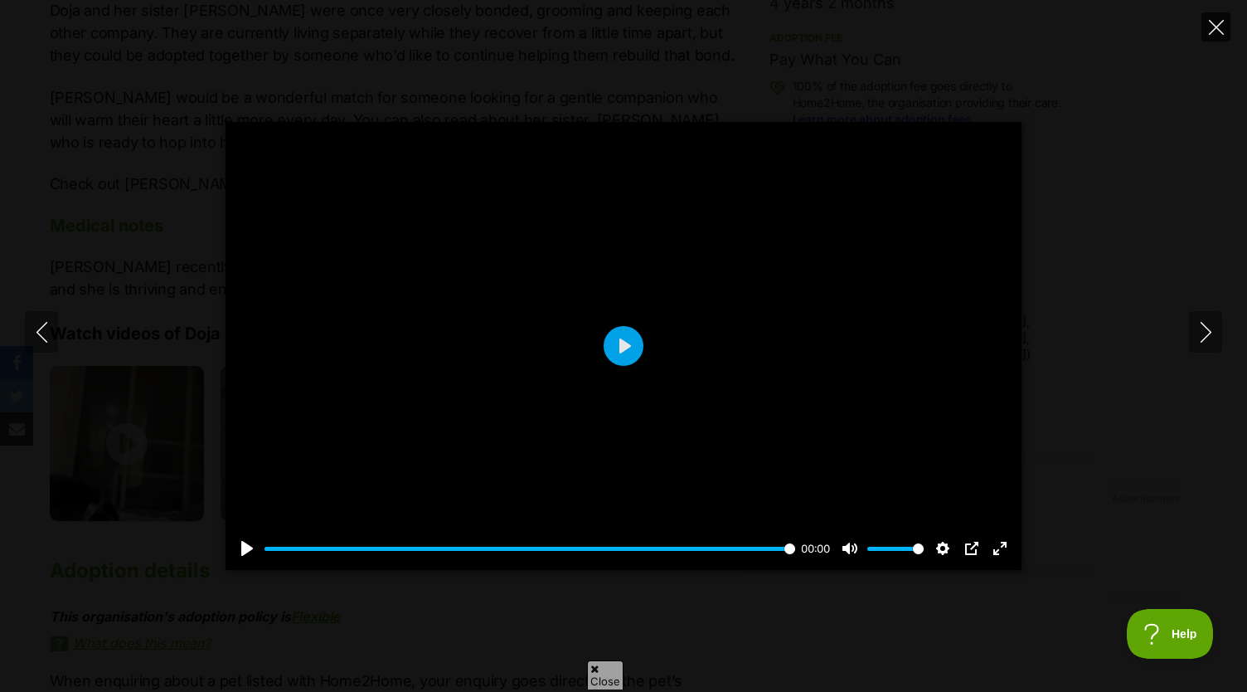
click at [1206, 21] on button "Close" at bounding box center [1215, 26] width 29 height 29
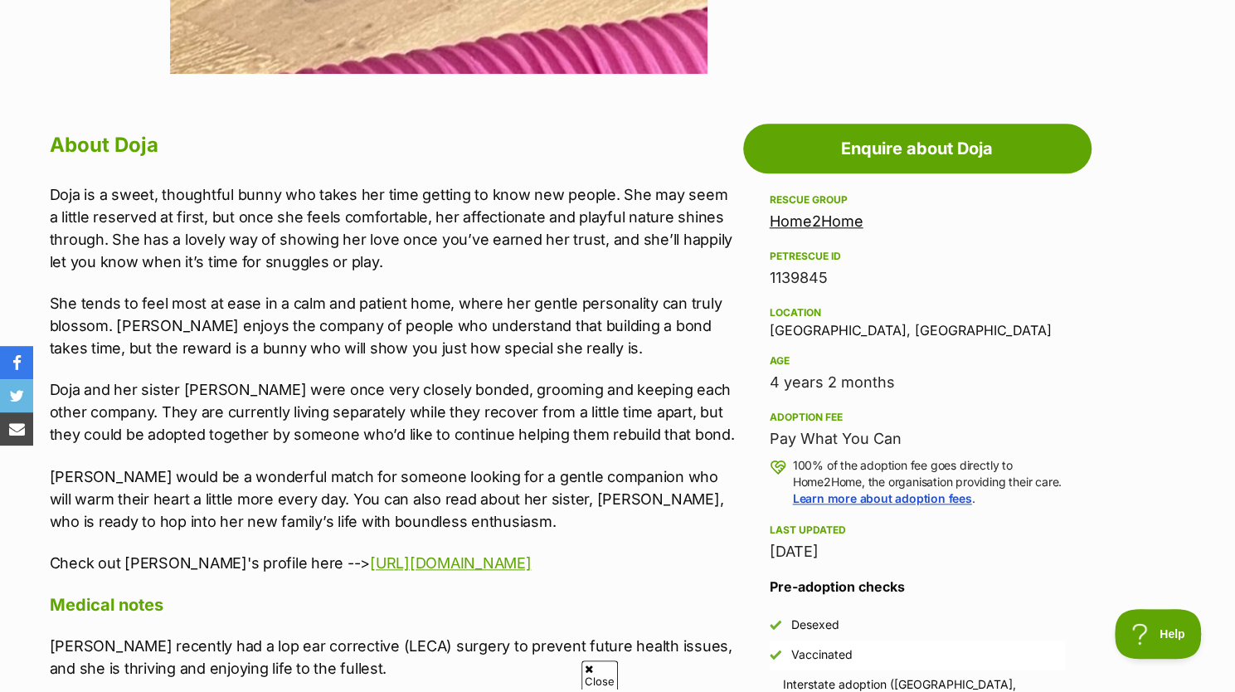
scroll to position [735, 0]
